Goal: Information Seeking & Learning: Learn about a topic

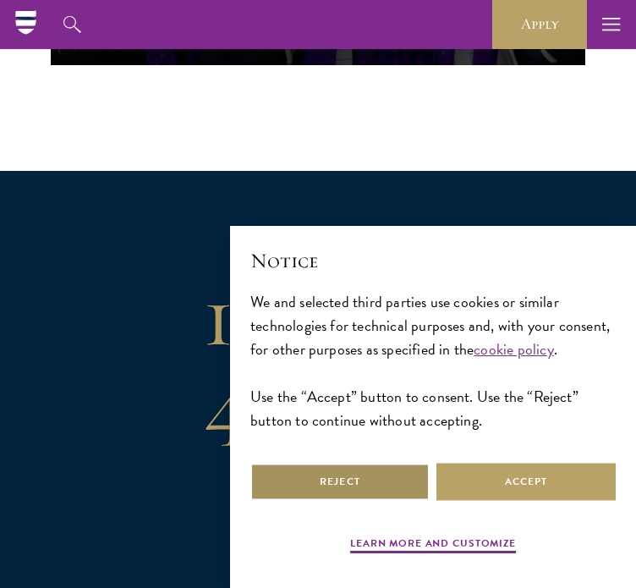
click at [332, 501] on button "Reject" at bounding box center [339, 482] width 179 height 38
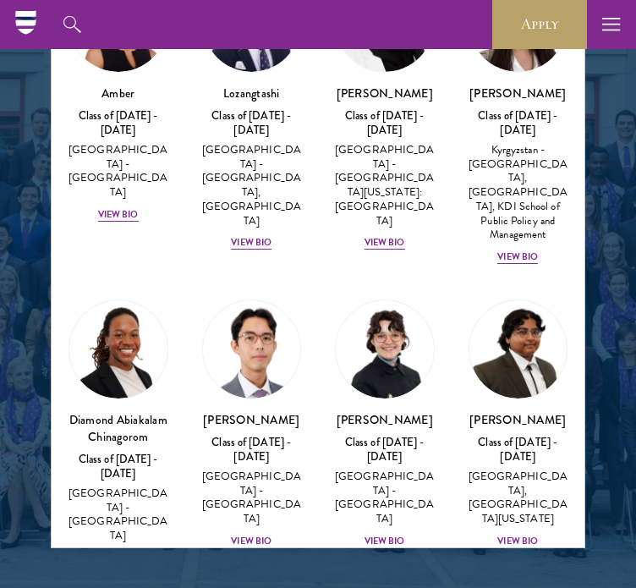
scroll to position [141, 0]
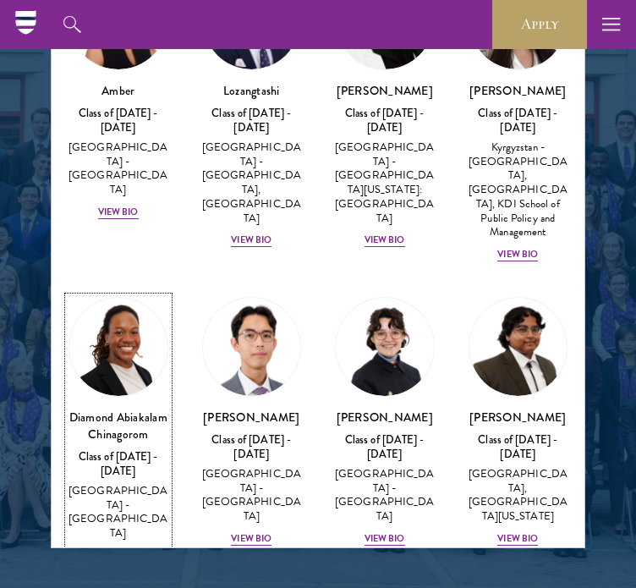
click at [129, 432] on h3 "Diamond Abiakalam Chinagorom" at bounding box center [119, 426] width 100 height 34
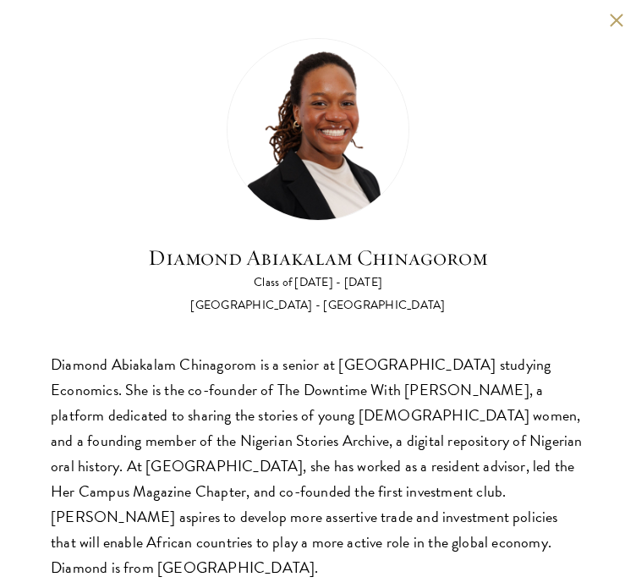
scroll to position [5, 0]
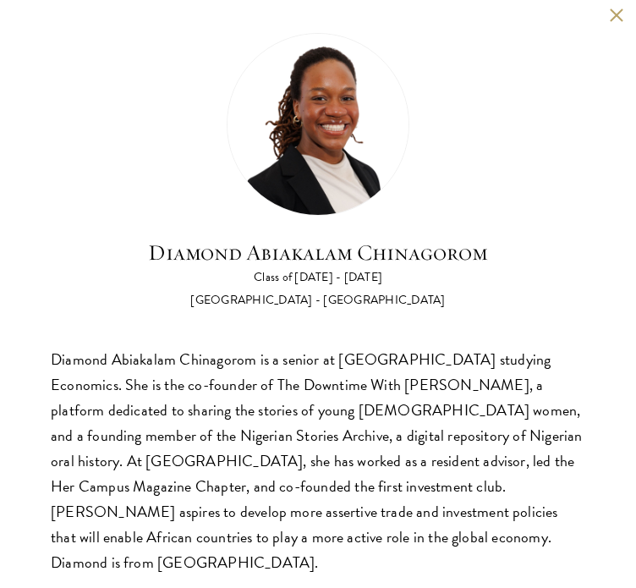
click at [613, 14] on div "Diamond Abiakalam [GEOGRAPHIC_DATA] Class of [DATE] - [DATE] [GEOGRAPHIC_DATA] …" at bounding box center [318, 304] width 636 height 618
click at [609, 19] on button at bounding box center [616, 15] width 14 height 14
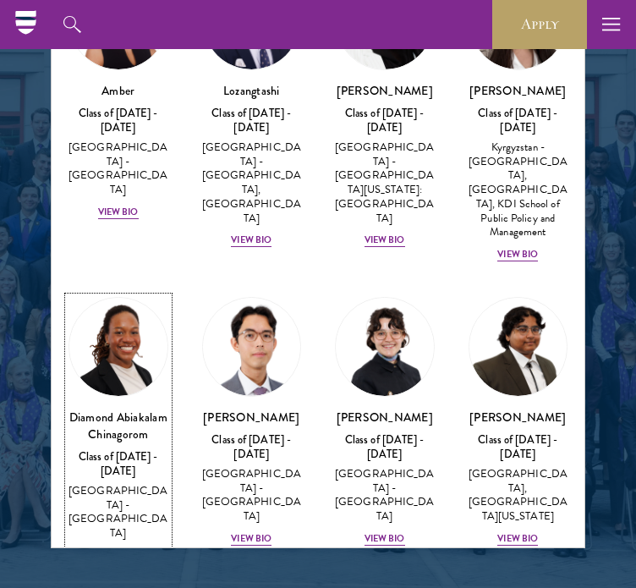
scroll to position [142, 0]
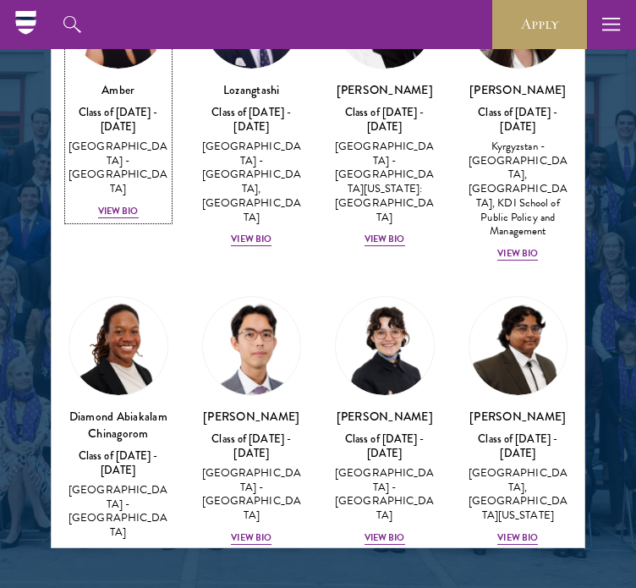
click at [102, 150] on div "Amber Class of [DATE] - [DATE] [GEOGRAPHIC_DATA] - [GEOGRAPHIC_DATA] View Bio" at bounding box center [119, 150] width 100 height 139
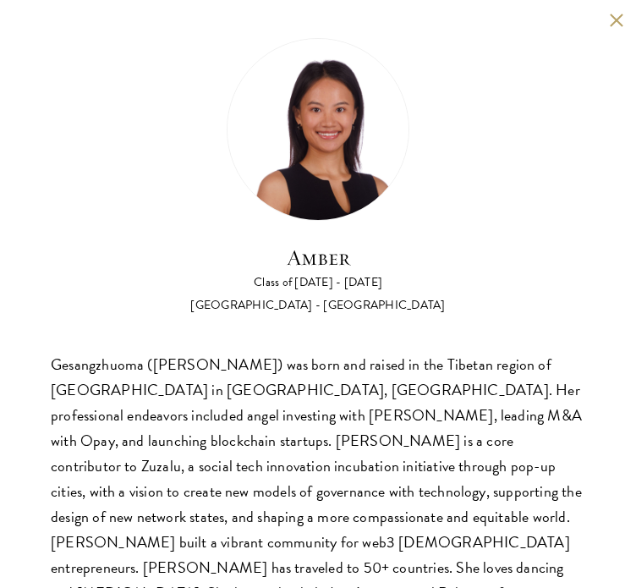
click at [609, 18] on button at bounding box center [616, 20] width 14 height 14
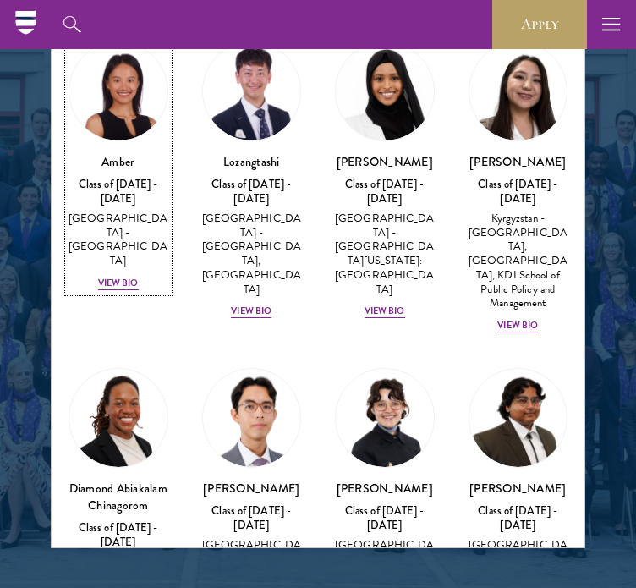
scroll to position [58, 0]
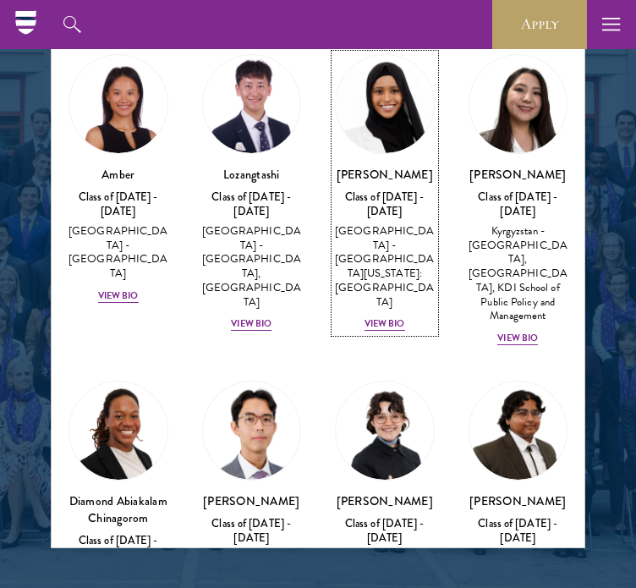
click at [399, 235] on div "[GEOGRAPHIC_DATA] - [GEOGRAPHIC_DATA][US_STATE]: [GEOGRAPHIC_DATA]" at bounding box center [385, 266] width 100 height 85
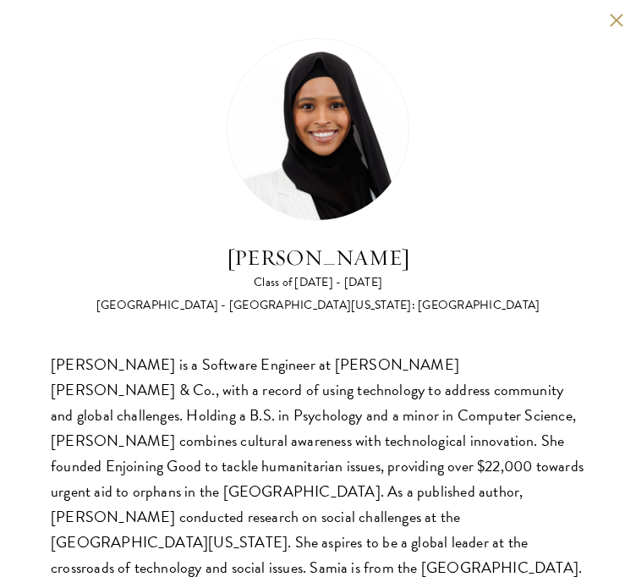
scroll to position [5, 0]
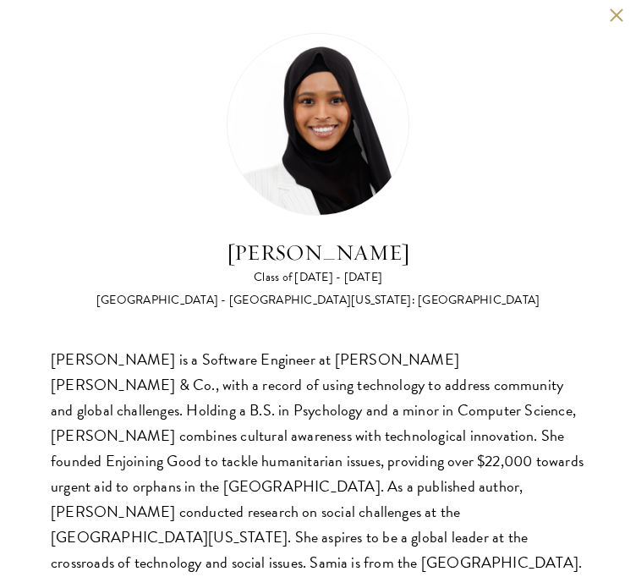
click at [596, 16] on div "[PERSON_NAME] Class of [DATE] - [DATE] [GEOGRAPHIC_DATA] - [GEOGRAPHIC_DATA][US…" at bounding box center [318, 304] width 636 height 618
click at [609, 17] on button at bounding box center [616, 15] width 14 height 14
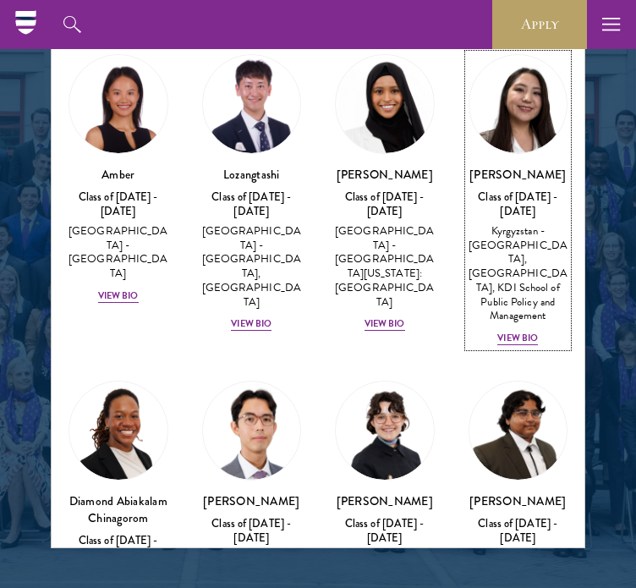
click at [526, 198] on div "Nurzada Abdivalieva Class of [DATE] - [DATE] [GEOGRAPHIC_DATA] - [GEOGRAPHIC_DA…" at bounding box center [519, 257] width 100 height 182
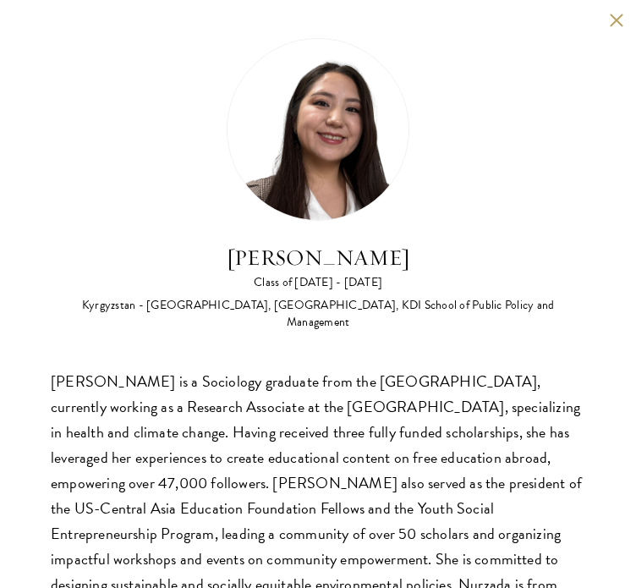
click at [609, 21] on button at bounding box center [616, 20] width 14 height 14
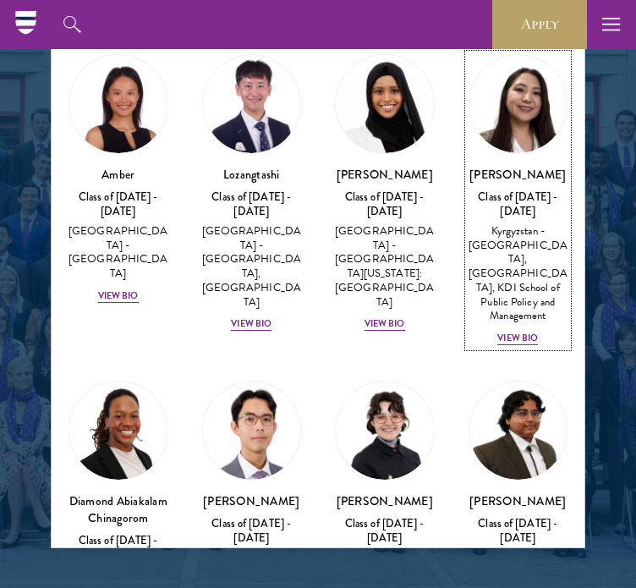
click at [528, 151] on link "Nurzada Abdivalieva Class of [DATE] - [DATE] [GEOGRAPHIC_DATA] - [GEOGRAPHIC_DA…" at bounding box center [519, 200] width 100 height 293
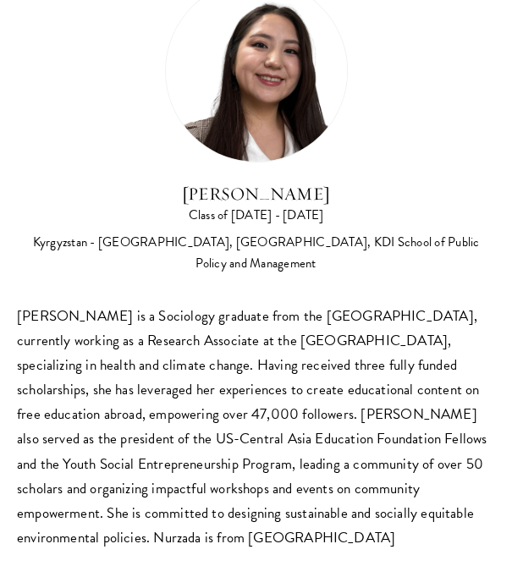
scroll to position [8, 0]
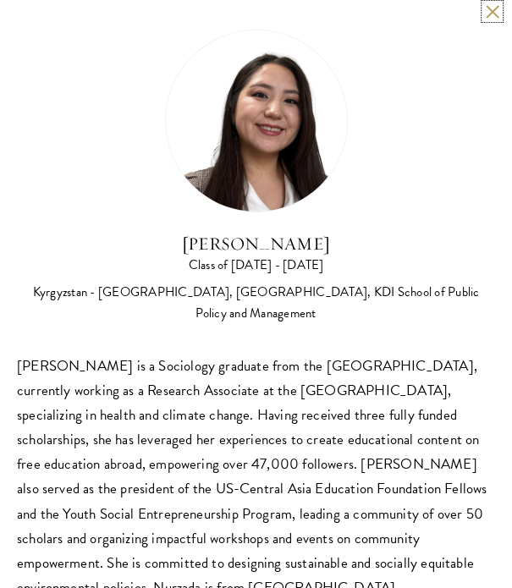
click at [485, 16] on button at bounding box center [492, 11] width 14 height 14
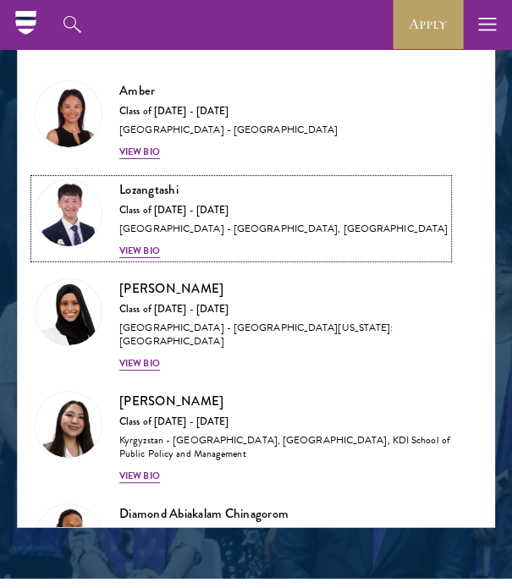
click at [174, 223] on div "[GEOGRAPHIC_DATA] - [GEOGRAPHIC_DATA], [GEOGRAPHIC_DATA]" at bounding box center [283, 229] width 328 height 14
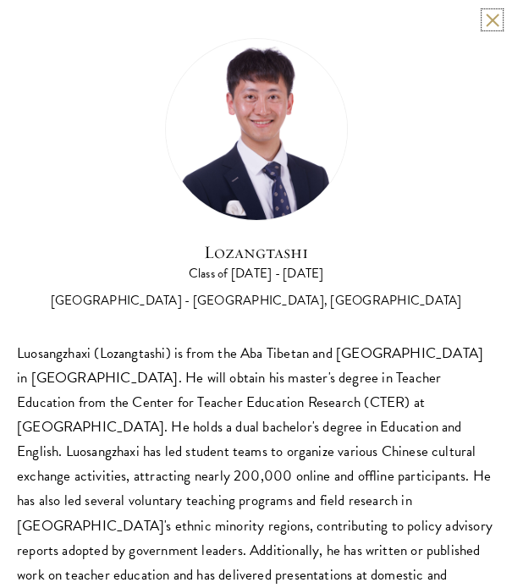
click at [485, 23] on button at bounding box center [492, 20] width 14 height 14
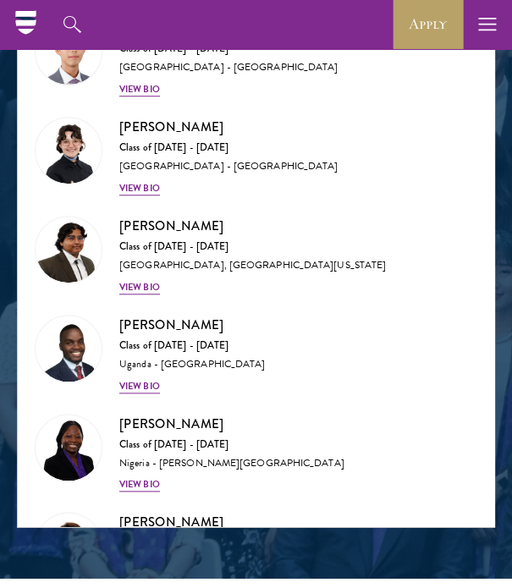
scroll to position [585, 0]
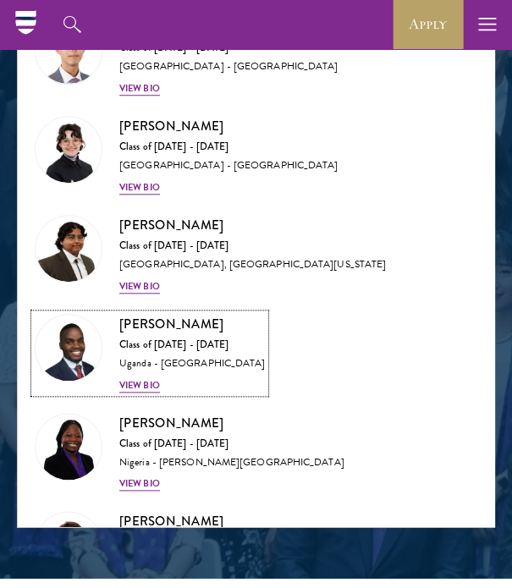
click at [254, 360] on div "[PERSON_NAME] Class of [DATE] - [DATE] [GEOGRAPHIC_DATA] - [GEOGRAPHIC_DATA] [G…" at bounding box center [191, 353] width 145 height 79
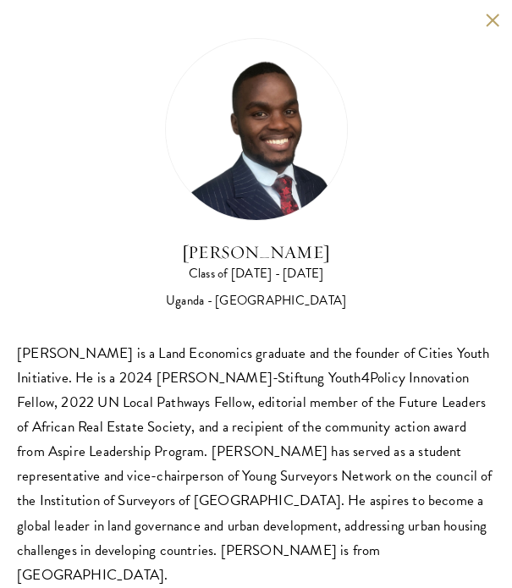
scroll to position [12, 0]
